Goal: Transaction & Acquisition: Purchase product/service

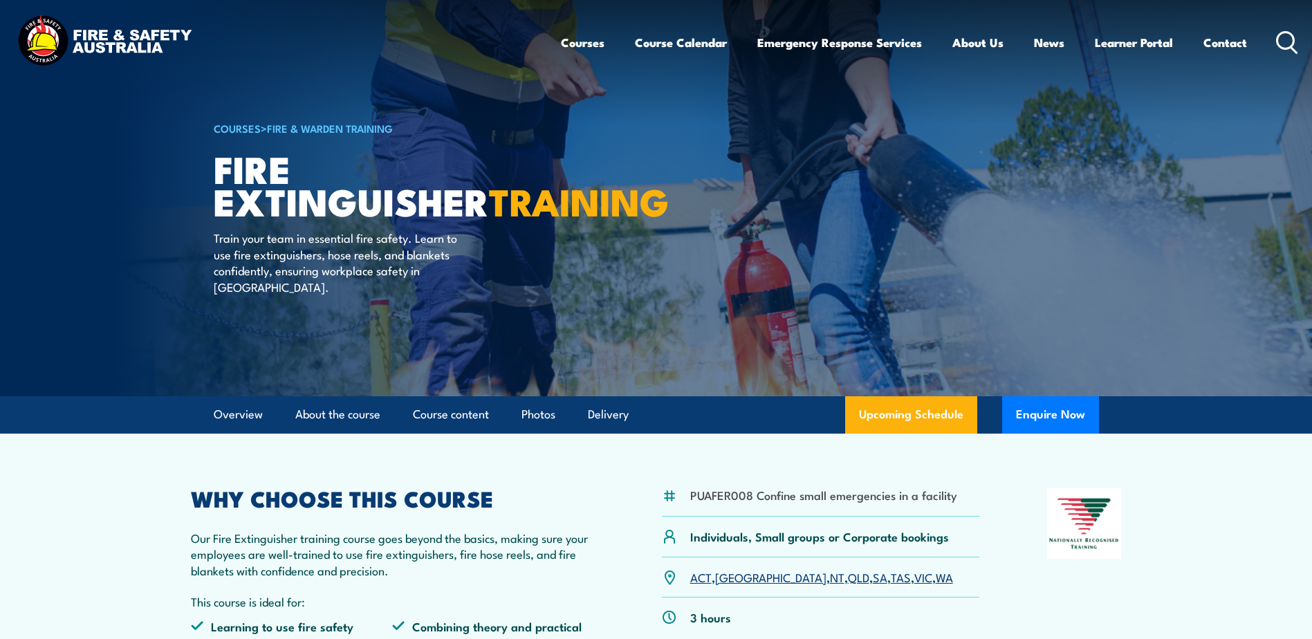
click at [48, 28] on img at bounding box center [104, 41] width 181 height 59
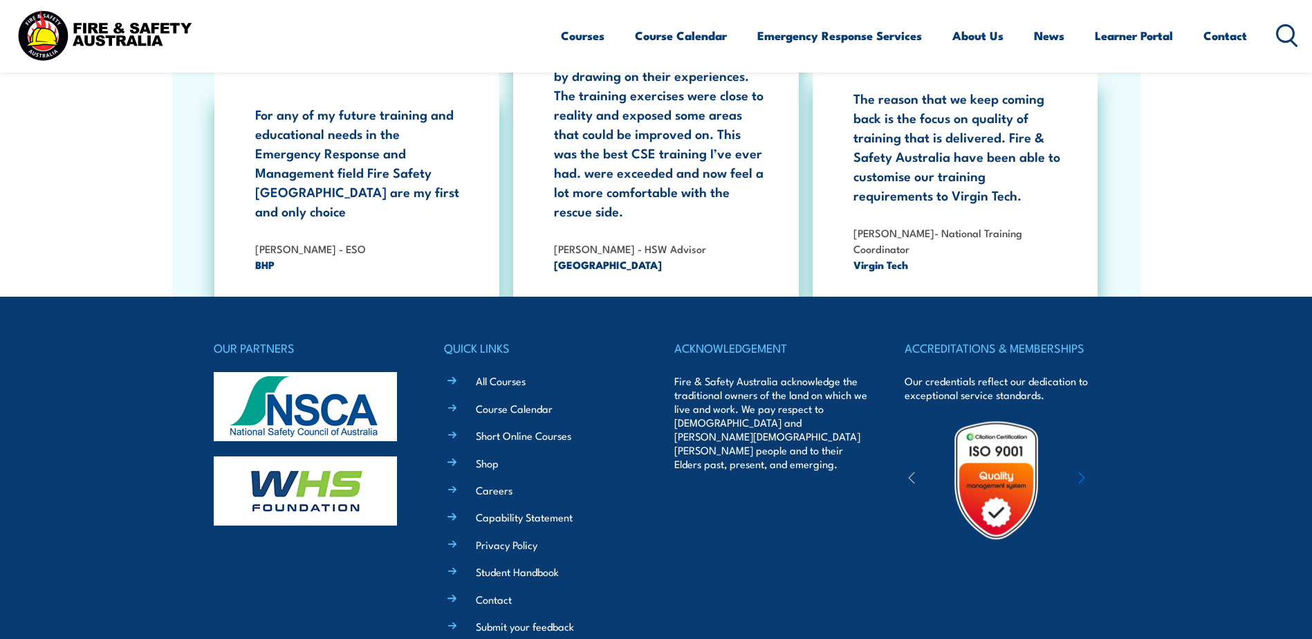
scroll to position [2558, 0]
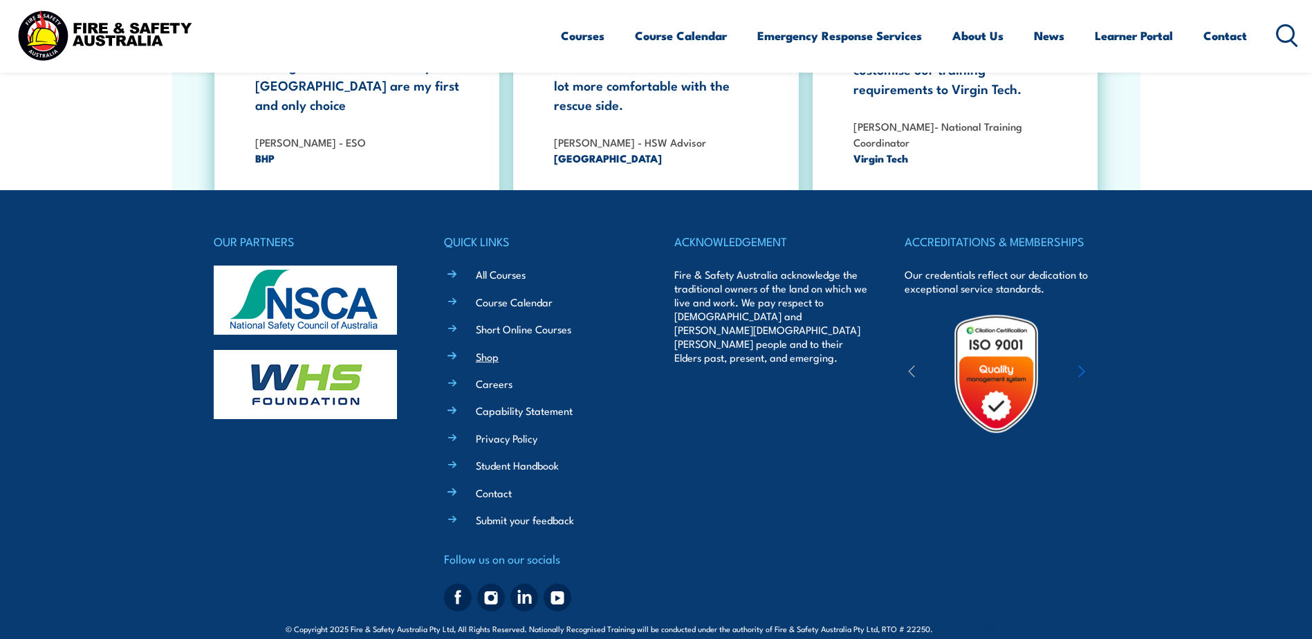
click at [491, 349] on link "Shop" at bounding box center [487, 356] width 23 height 15
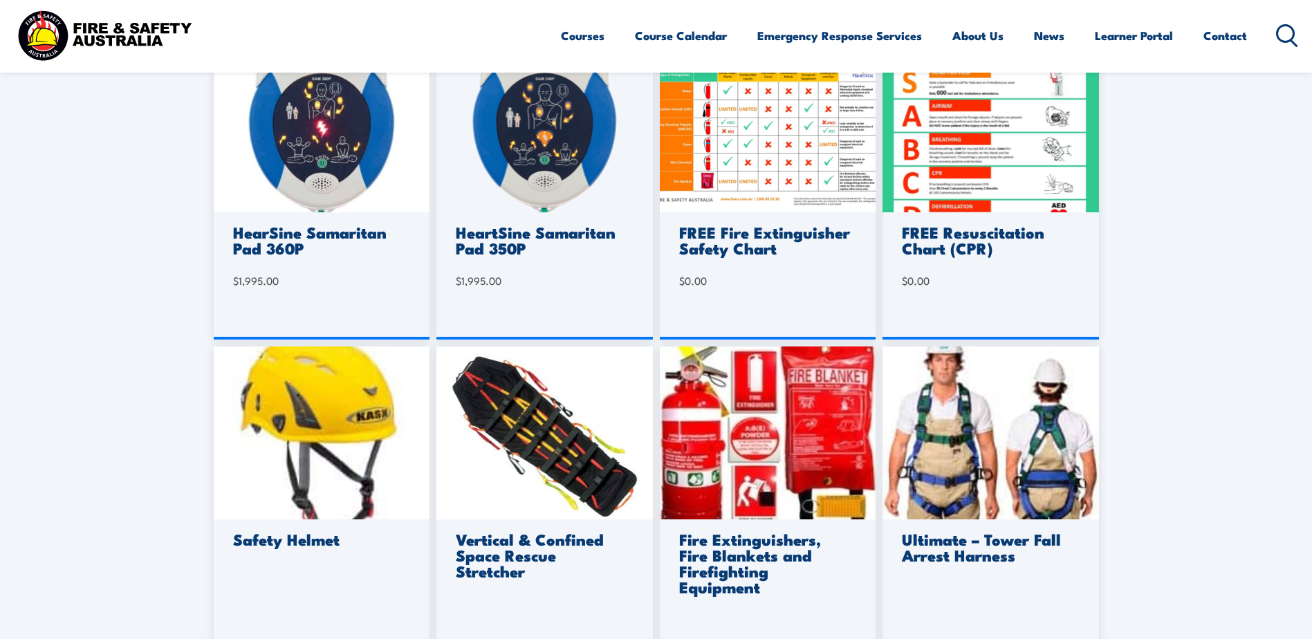
scroll to position [830, 0]
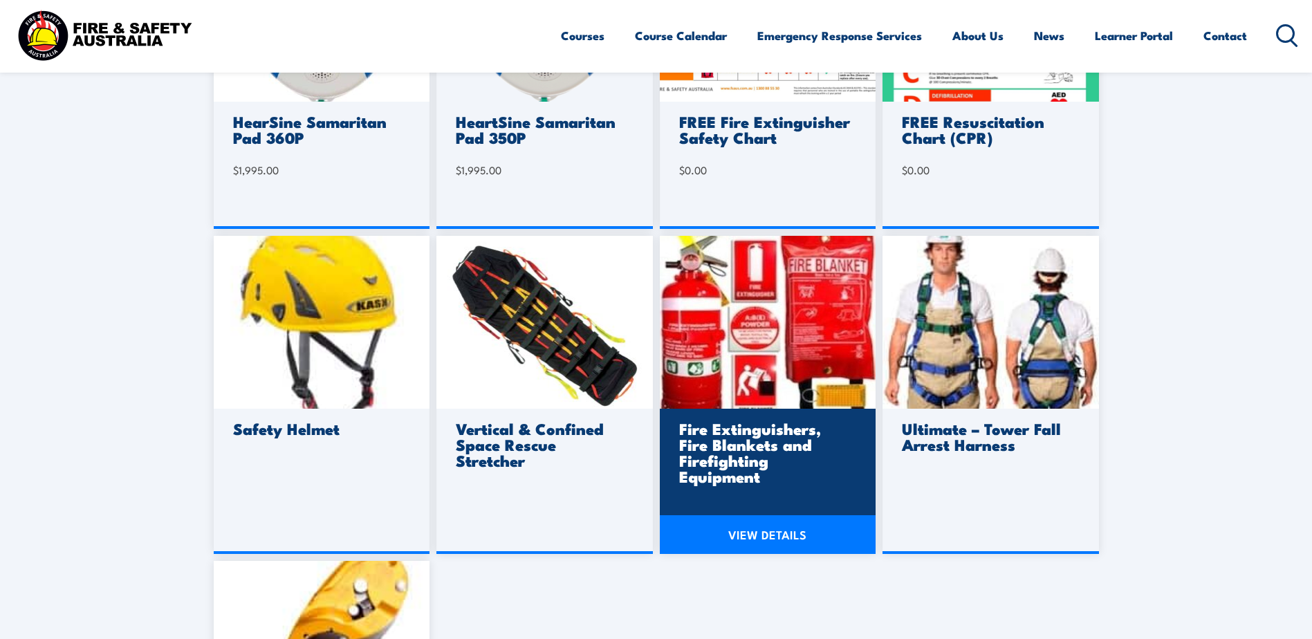
click at [726, 538] on link "VIEW DETAILS" at bounding box center [768, 534] width 217 height 39
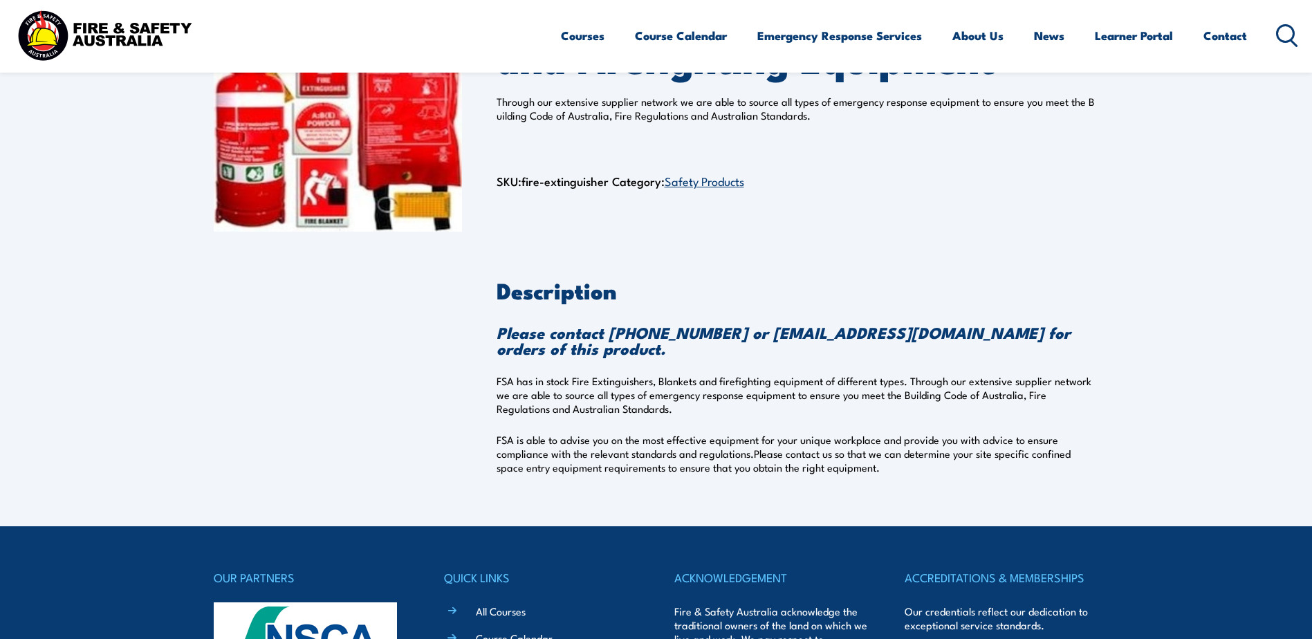
scroll to position [138, 0]
